Goal: Transaction & Acquisition: Download file/media

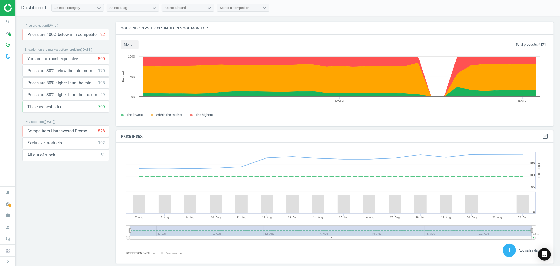
scroll to position [130, 443]
click at [8, 35] on span at bounding box center [9, 34] width 3 height 3
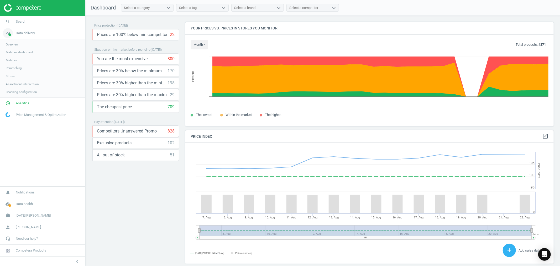
scroll to position [3, 3]
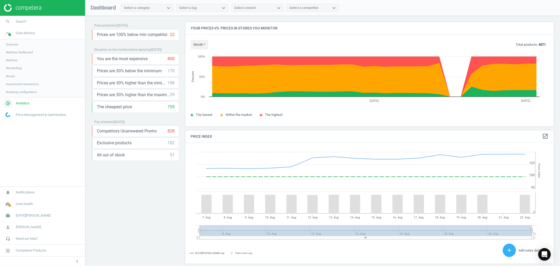
click at [24, 103] on span "Analytics" at bounding box center [23, 103] width 14 height 5
click at [14, 60] on link "Products" at bounding box center [42, 64] width 85 height 8
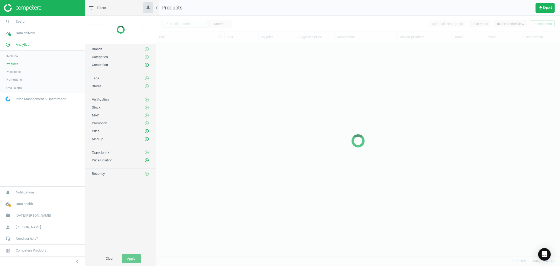
scroll to position [204, 399]
click at [14, 64] on span "Products" at bounding box center [12, 64] width 12 height 4
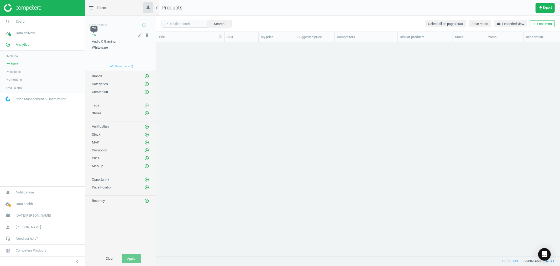
click at [93, 34] on span "TV" at bounding box center [94, 35] width 4 height 4
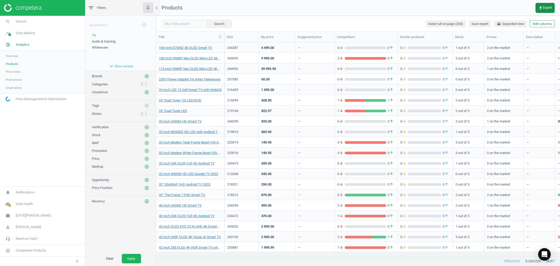
click at [540, 6] on icon "get_app" at bounding box center [540, 8] width 4 height 4
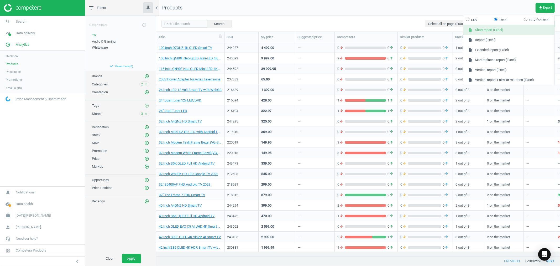
click at [511, 26] on button "insert_drive_file Short report (Excel)" at bounding box center [508, 30] width 91 height 10
